Goal: Find specific page/section

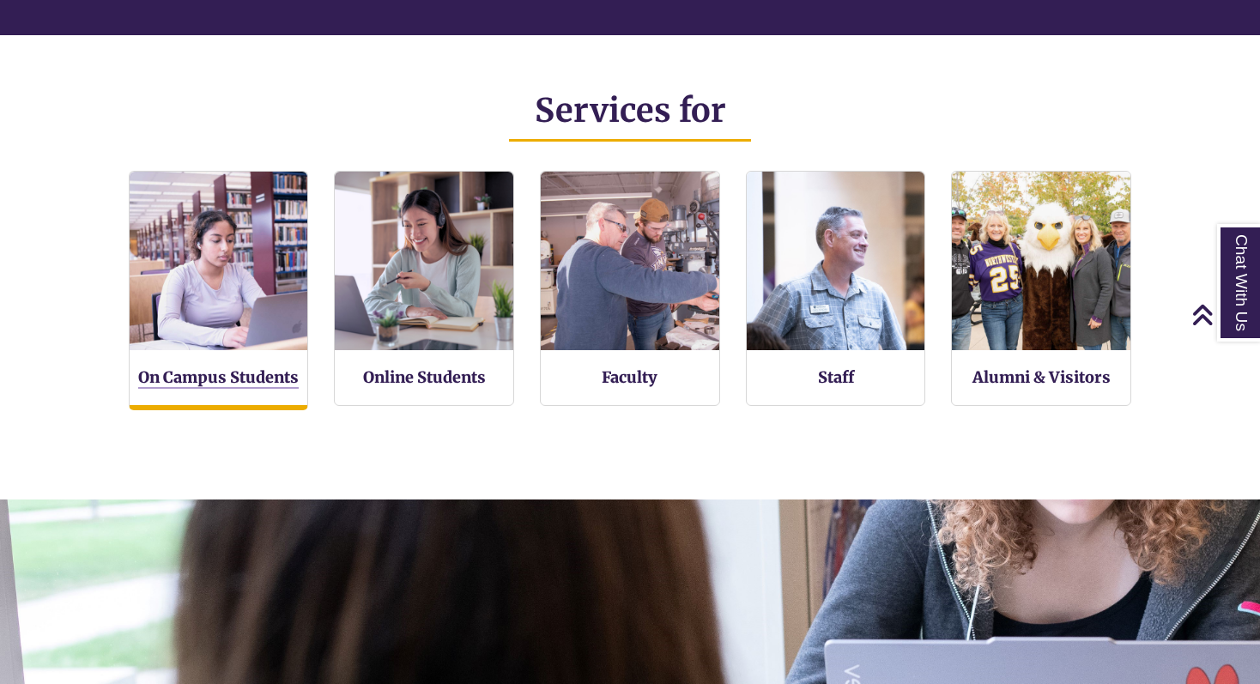
scroll to position [372, 1260]
click at [236, 384] on link "On Campus Students" at bounding box center [218, 377] width 160 height 21
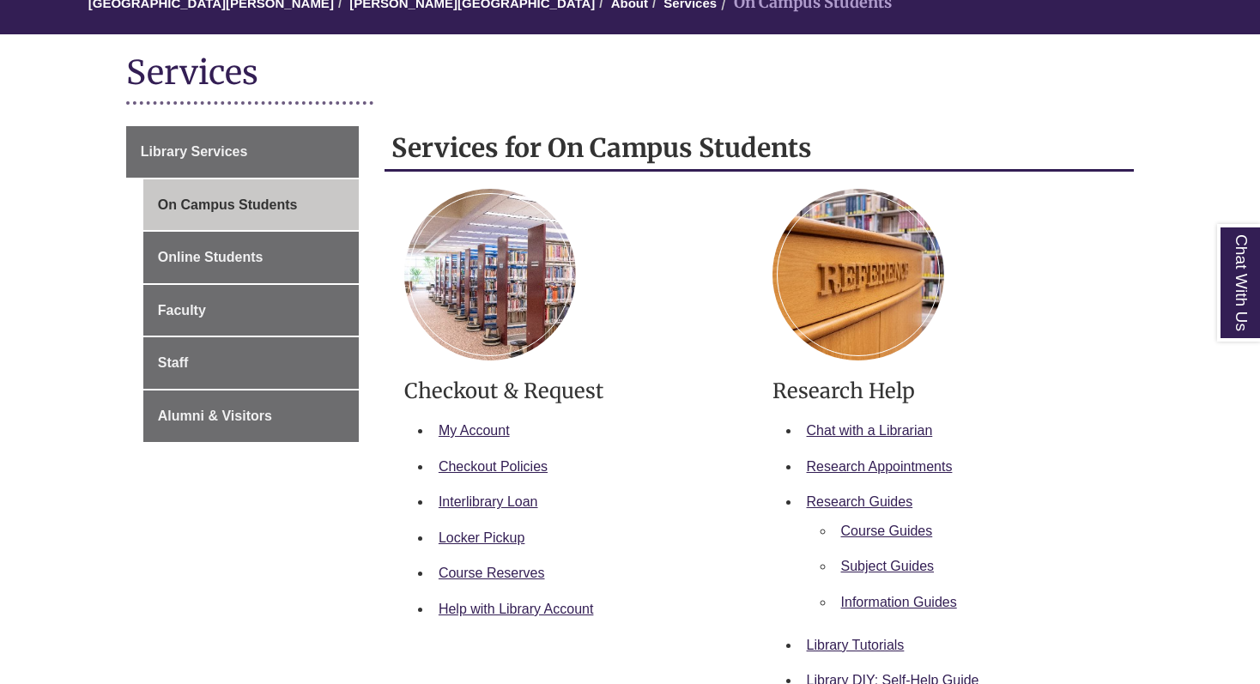
scroll to position [185, 0]
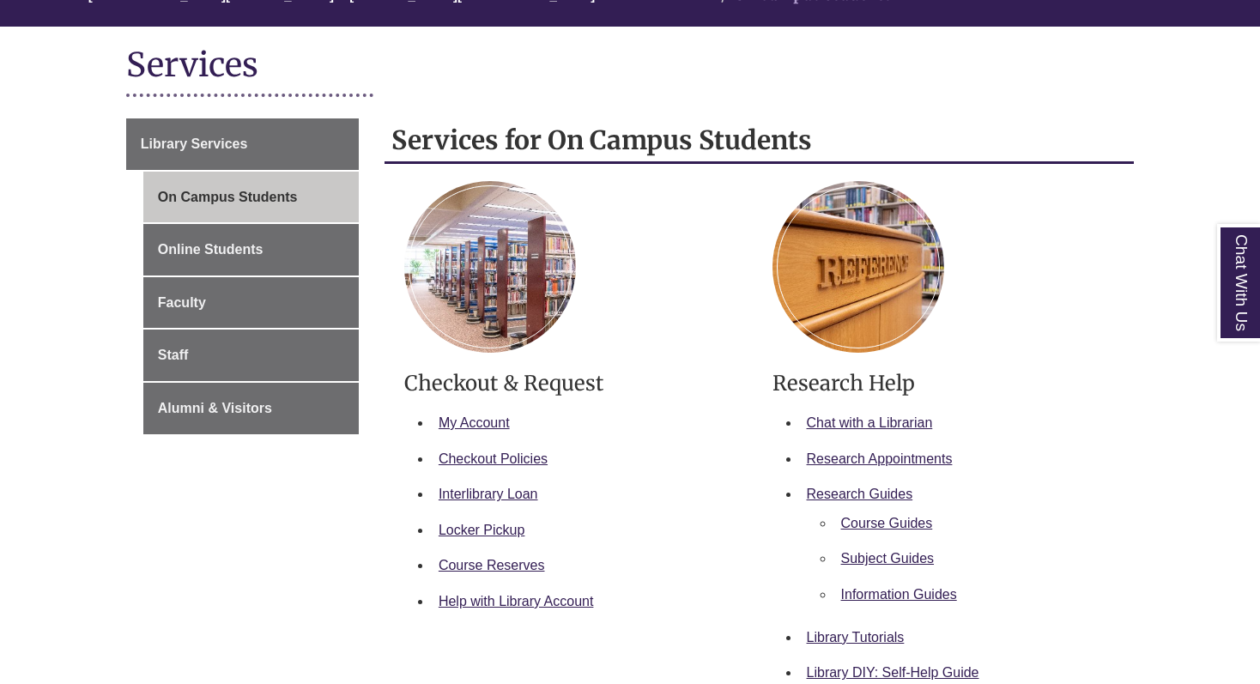
click at [477, 336] on img at bounding box center [490, 267] width 172 height 172
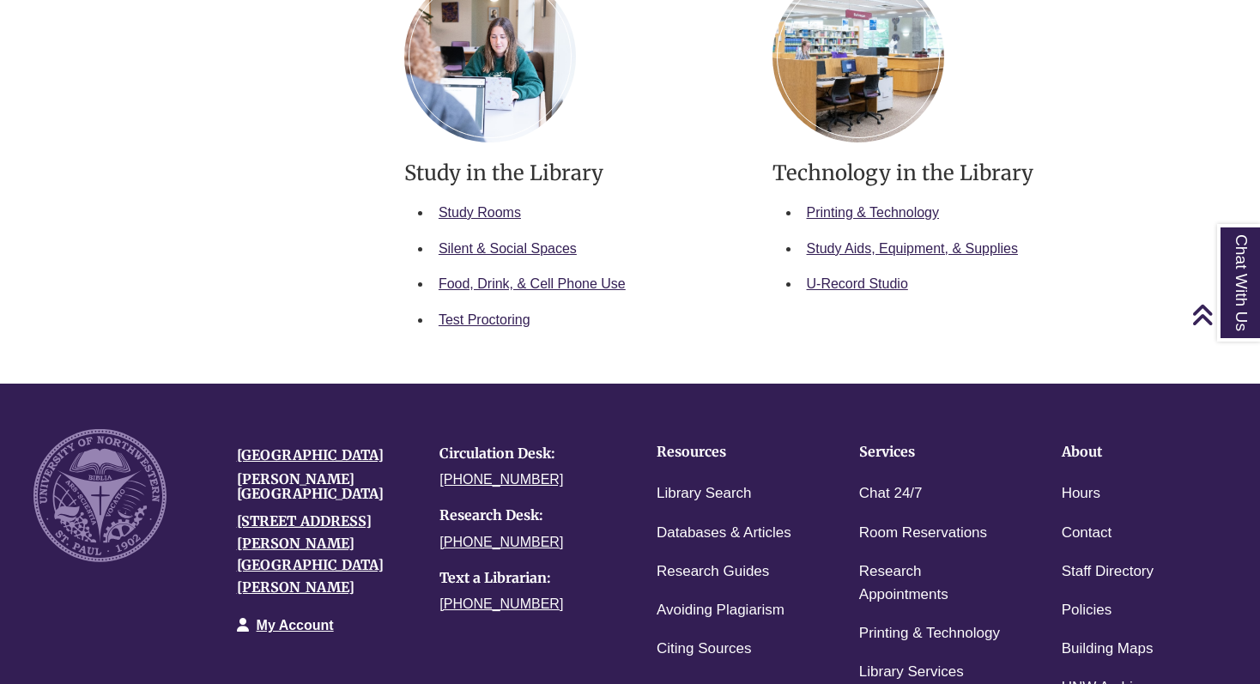
scroll to position [954, 0]
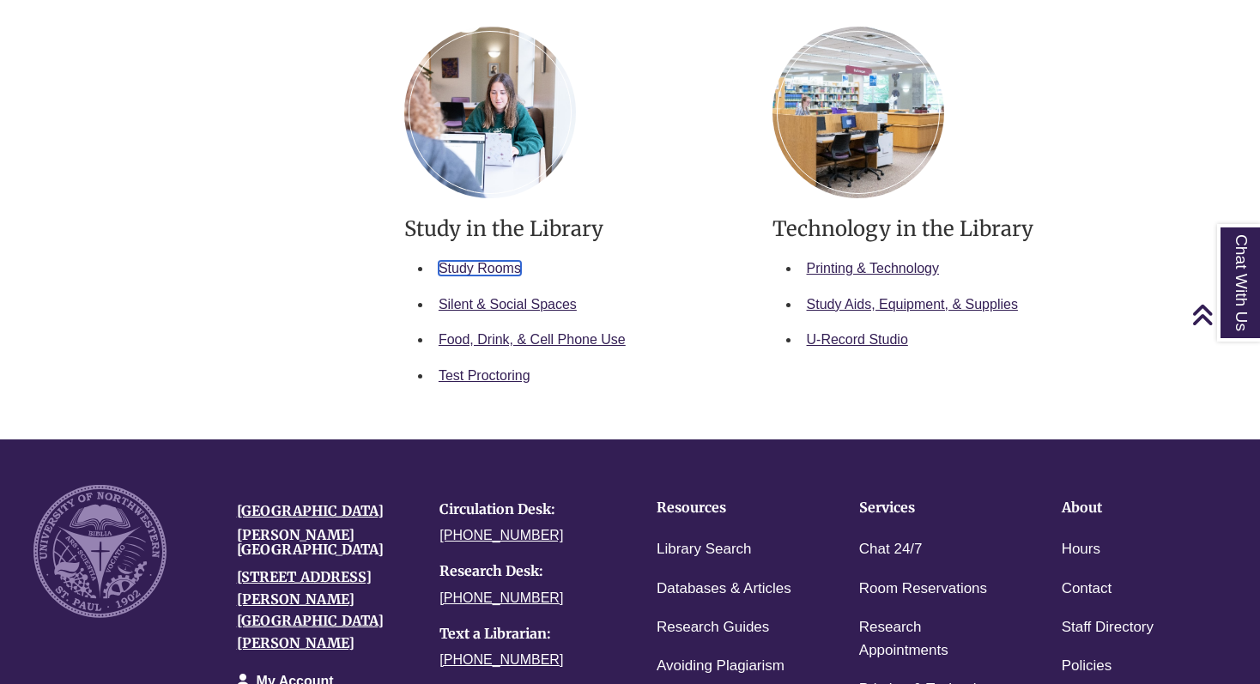
click at [496, 267] on link "Study Rooms" at bounding box center [480, 268] width 82 height 15
